Goal: Task Accomplishment & Management: Use online tool/utility

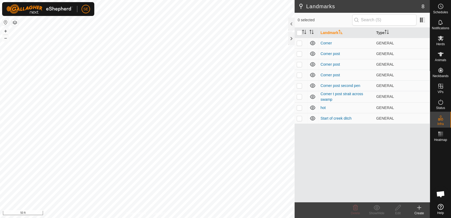
scroll to position [425, 0]
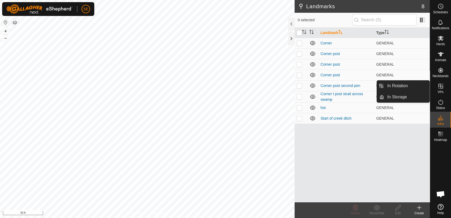
click at [440, 89] on es-virtualpaddocks-svg-icon at bounding box center [440, 86] width 10 height 8
click at [407, 84] on link "In Rotation" at bounding box center [406, 85] width 45 height 11
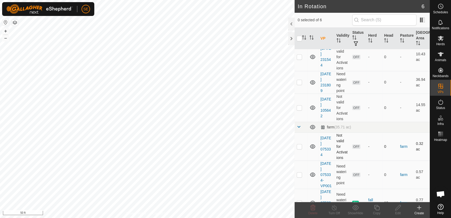
scroll to position [32, 0]
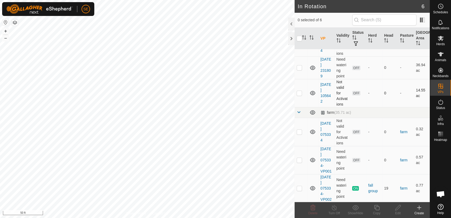
checkbox input "true"
click at [375, 208] on icon at bounding box center [376, 207] width 5 height 5
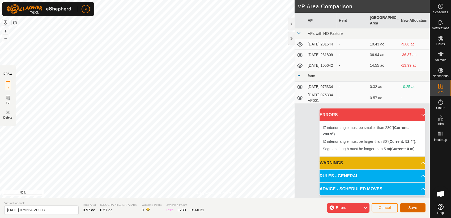
click at [415, 205] on span "Save" at bounding box center [412, 207] width 9 height 4
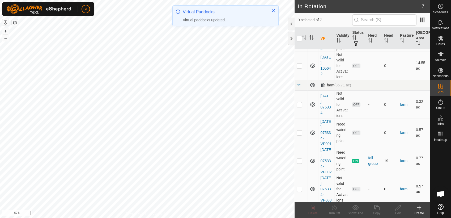
scroll to position [59, 0]
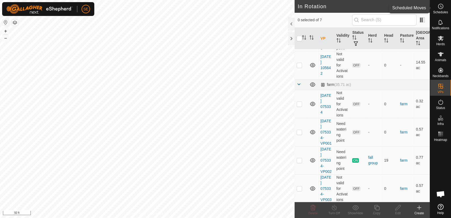
click at [440, 7] on icon at bounding box center [440, 6] width 6 height 6
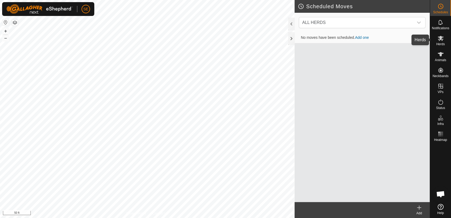
click at [443, 39] on icon at bounding box center [440, 38] width 6 height 6
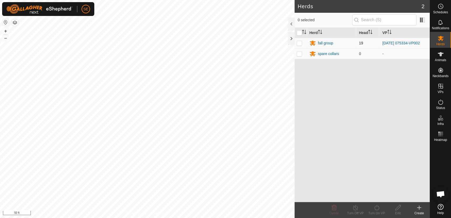
click at [299, 44] on p-checkbox at bounding box center [298, 43] width 5 height 4
checkbox input "true"
click at [377, 210] on icon at bounding box center [376, 207] width 7 height 6
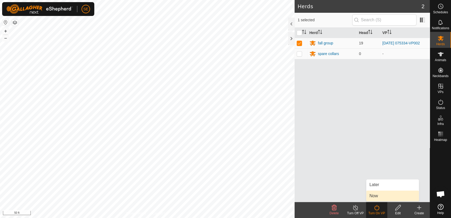
click at [378, 192] on link "Now" at bounding box center [392, 195] width 53 height 11
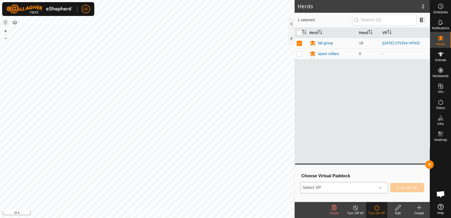
click at [362, 189] on span "Select VP" at bounding box center [337, 187] width 75 height 11
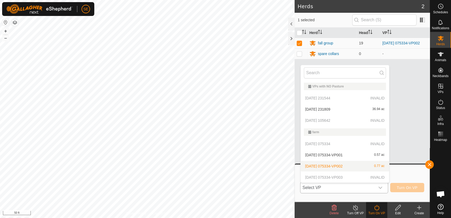
click at [358, 179] on p-selectitem "[DATE] 075334-VP003 INVALID" at bounding box center [344, 177] width 88 height 11
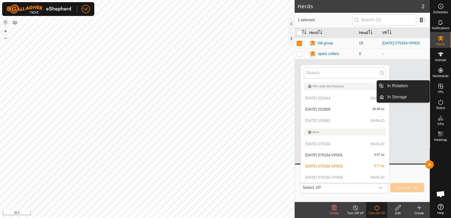
click at [437, 88] on icon at bounding box center [440, 86] width 6 height 6
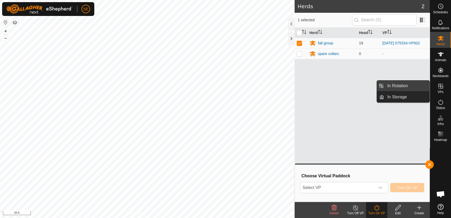
click at [407, 85] on link "In Rotation" at bounding box center [406, 85] width 45 height 11
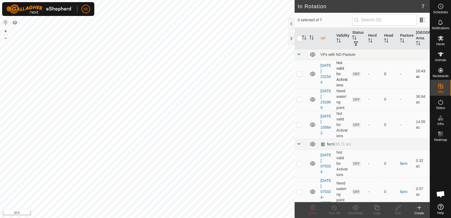
click at [299, 72] on p-checkbox at bounding box center [298, 74] width 5 height 4
click at [299, 73] on p-checkbox at bounding box center [298, 74] width 5 height 4
checkbox input "false"
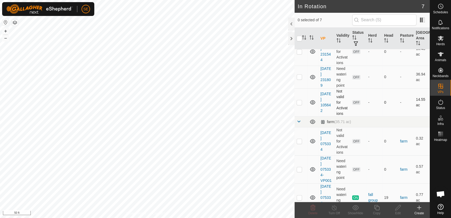
scroll to position [59, 0]
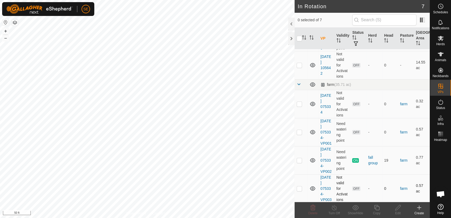
click at [298, 187] on p-checkbox at bounding box center [298, 188] width 5 height 4
checkbox input "true"
click at [397, 209] on icon at bounding box center [397, 207] width 5 height 5
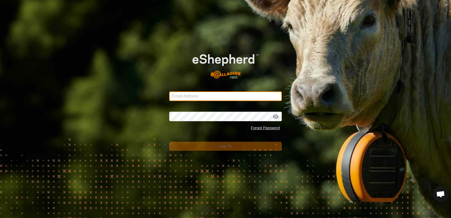
type input "[EMAIL_ADDRESS][DOMAIN_NAME]"
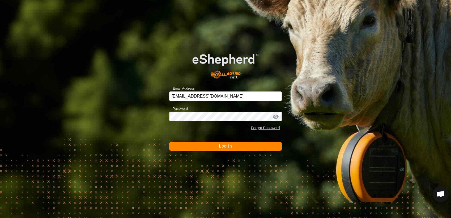
click at [231, 144] on span "Log In" at bounding box center [225, 146] width 13 height 5
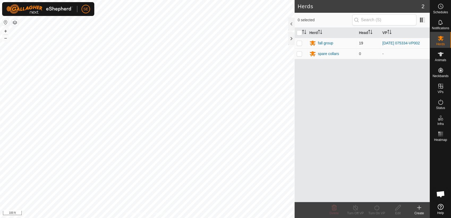
click at [299, 41] on p-checkbox at bounding box center [298, 43] width 5 height 4
checkbox input "true"
click at [379, 206] on icon at bounding box center [376, 207] width 7 height 6
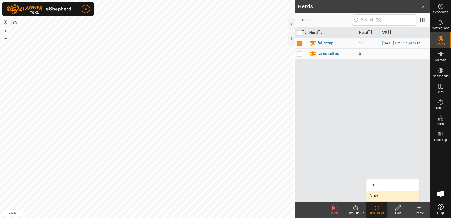
click at [378, 193] on link "Now" at bounding box center [392, 195] width 53 height 11
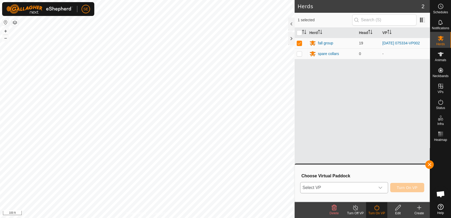
click at [367, 188] on span "Select VP" at bounding box center [337, 187] width 75 height 11
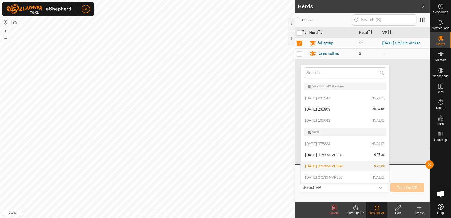
drag, startPoint x: 417, startPoint y: 137, endPoint x: 403, endPoint y: 137, distance: 14.1
click at [417, 137] on div "Herd Head VP fall group 19 [DATE] 075334-VP002 spare collars 0 -" at bounding box center [361, 115] width 135 height 174
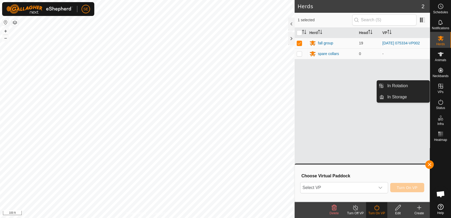
click at [440, 89] on es-virtualpaddocks-svg-icon at bounding box center [440, 86] width 10 height 8
click at [406, 83] on link "In Rotation" at bounding box center [406, 85] width 45 height 11
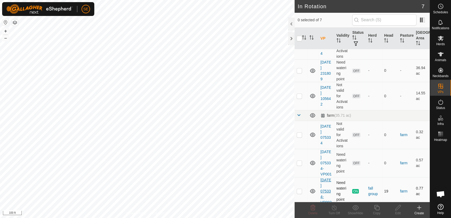
scroll to position [59, 0]
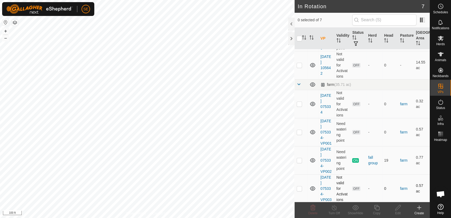
click at [299, 189] on p-checkbox at bounding box center [298, 188] width 5 height 4
checkbox input "true"
click at [396, 211] on div "Edit" at bounding box center [397, 212] width 21 height 5
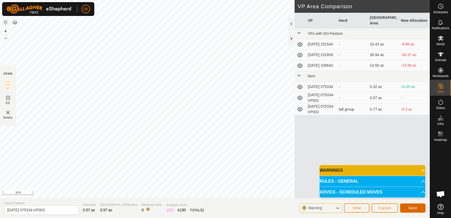
click at [408, 208] on button "Save" at bounding box center [412, 207] width 25 height 9
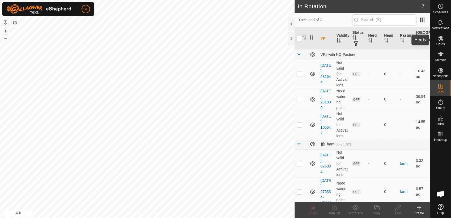
click at [439, 41] on icon at bounding box center [440, 38] width 6 height 6
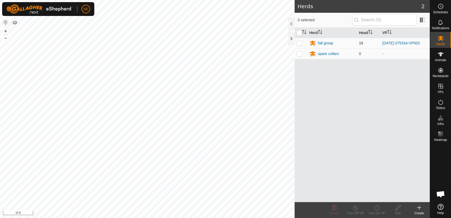
click at [302, 41] on td at bounding box center [300, 43] width 13 height 11
checkbox input "true"
click at [376, 210] on icon at bounding box center [376, 207] width 7 height 6
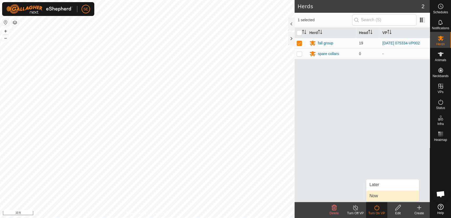
click at [390, 194] on link "Now" at bounding box center [392, 195] width 53 height 11
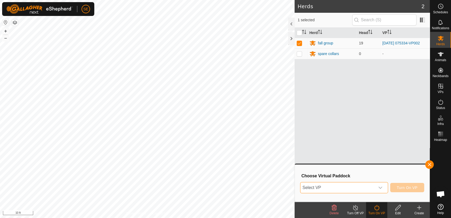
click at [363, 185] on span "Select VP" at bounding box center [337, 187] width 75 height 11
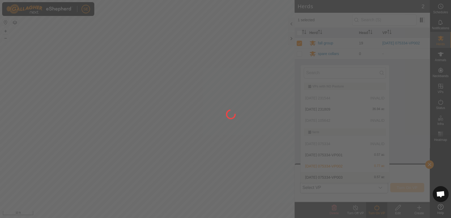
click at [359, 176] on div at bounding box center [225, 109] width 451 height 218
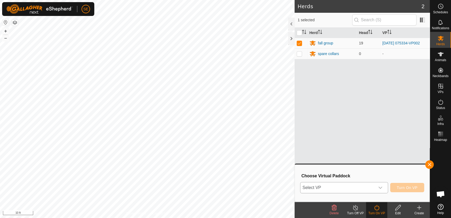
click at [330, 187] on span "Select VP" at bounding box center [337, 187] width 75 height 11
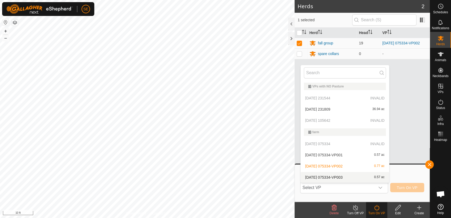
click at [338, 175] on li "[DATE] 075334-VP003 0.57 ac" at bounding box center [344, 177] width 88 height 11
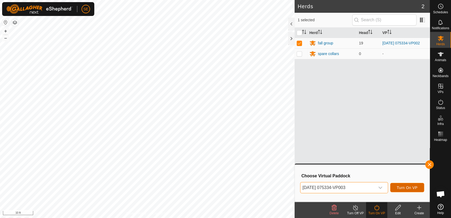
click at [405, 188] on span "Turn On VP" at bounding box center [406, 187] width 21 height 4
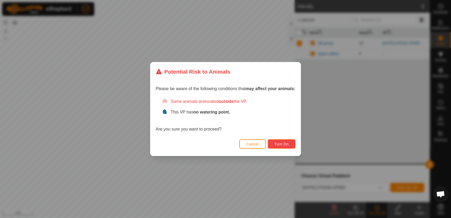
click at [281, 144] on span "Turn On" at bounding box center [281, 144] width 14 height 4
